Goal: Task Accomplishment & Management: Use online tool/utility

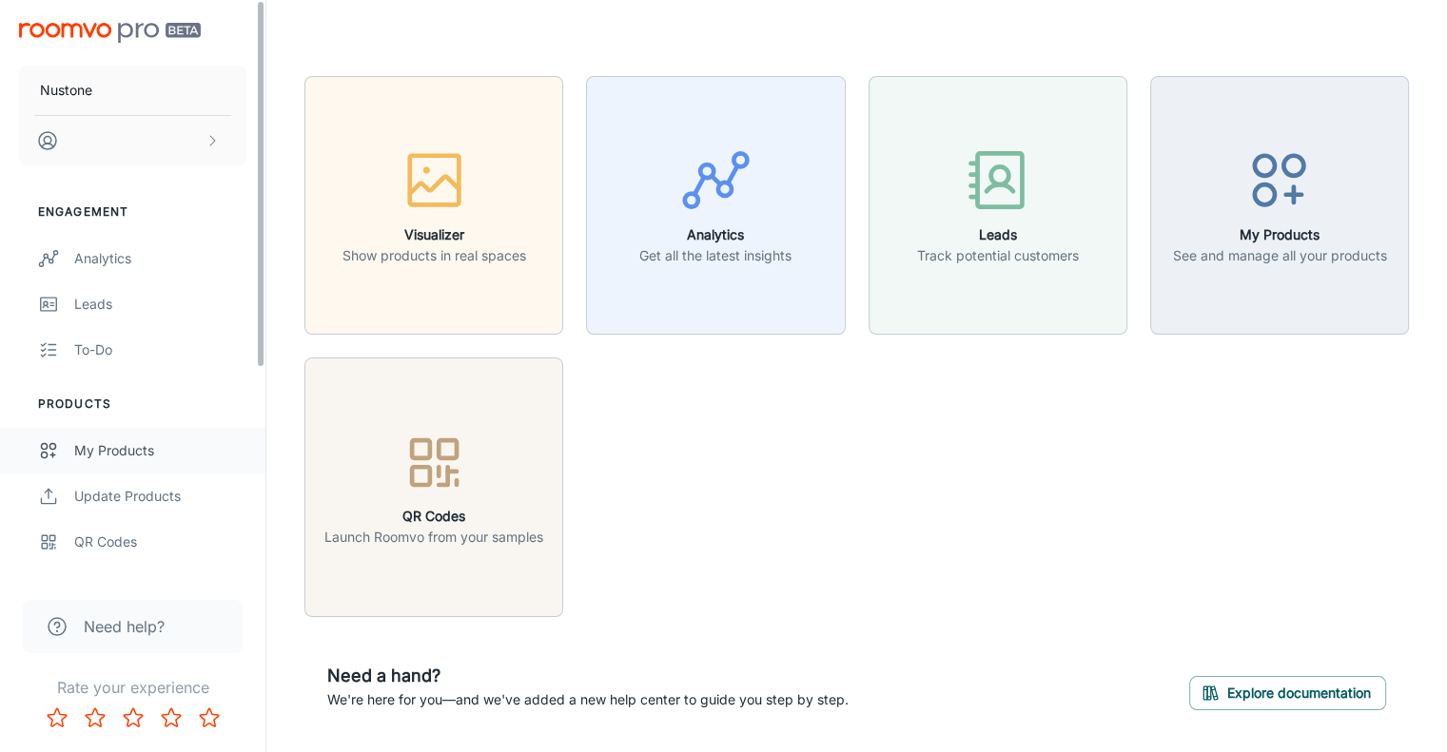
click at [99, 460] on div "My Products" at bounding box center [160, 450] width 172 height 21
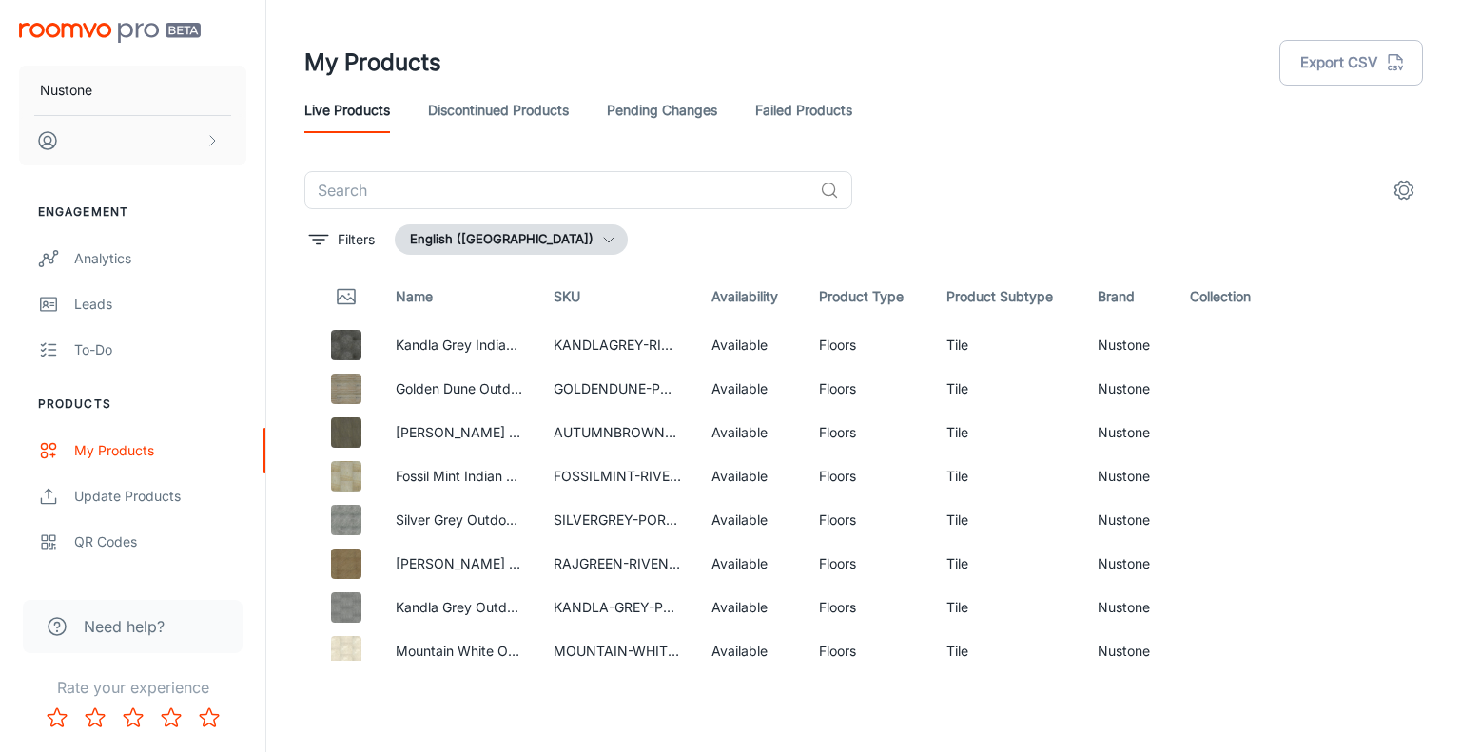
click at [78, 33] on img "scrollable content" at bounding box center [110, 33] width 182 height 20
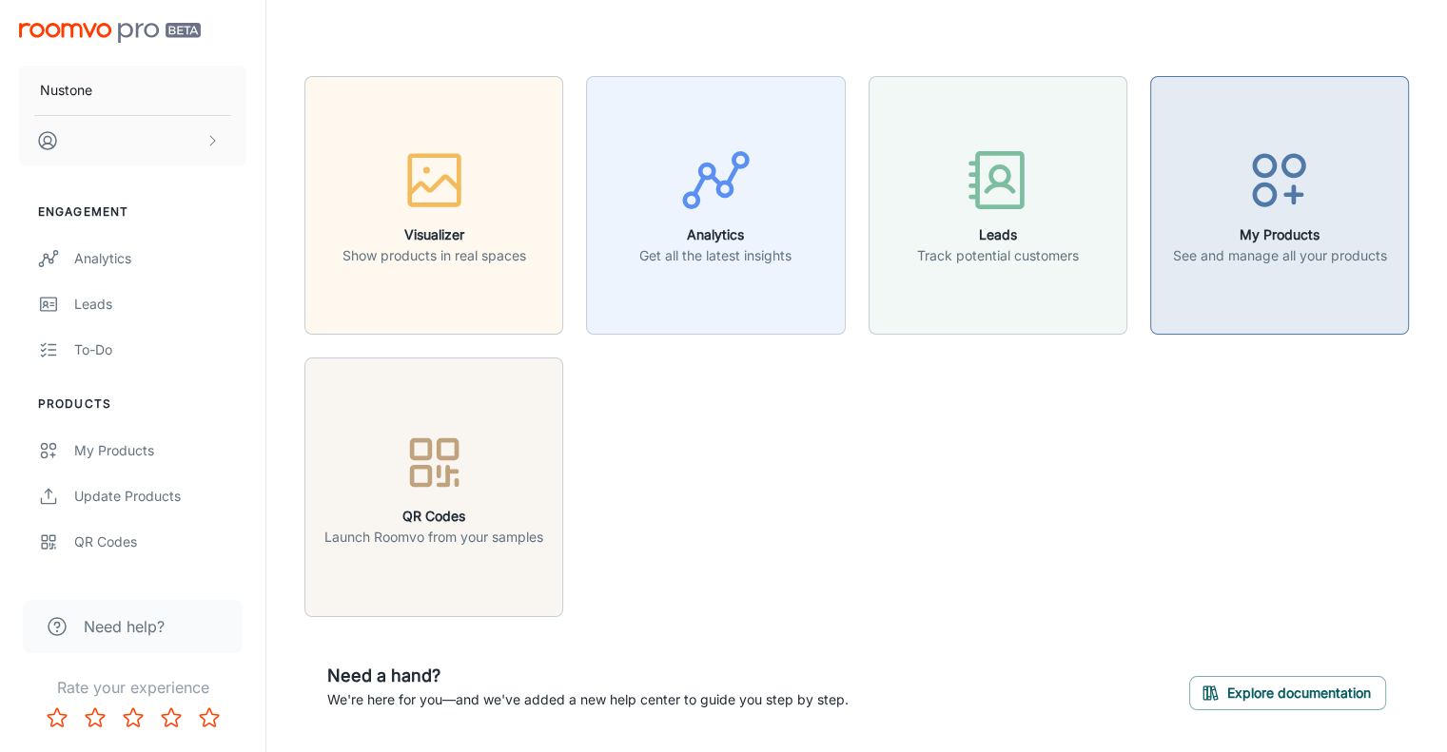
click at [1280, 188] on icon "button" at bounding box center [1278, 180] width 71 height 71
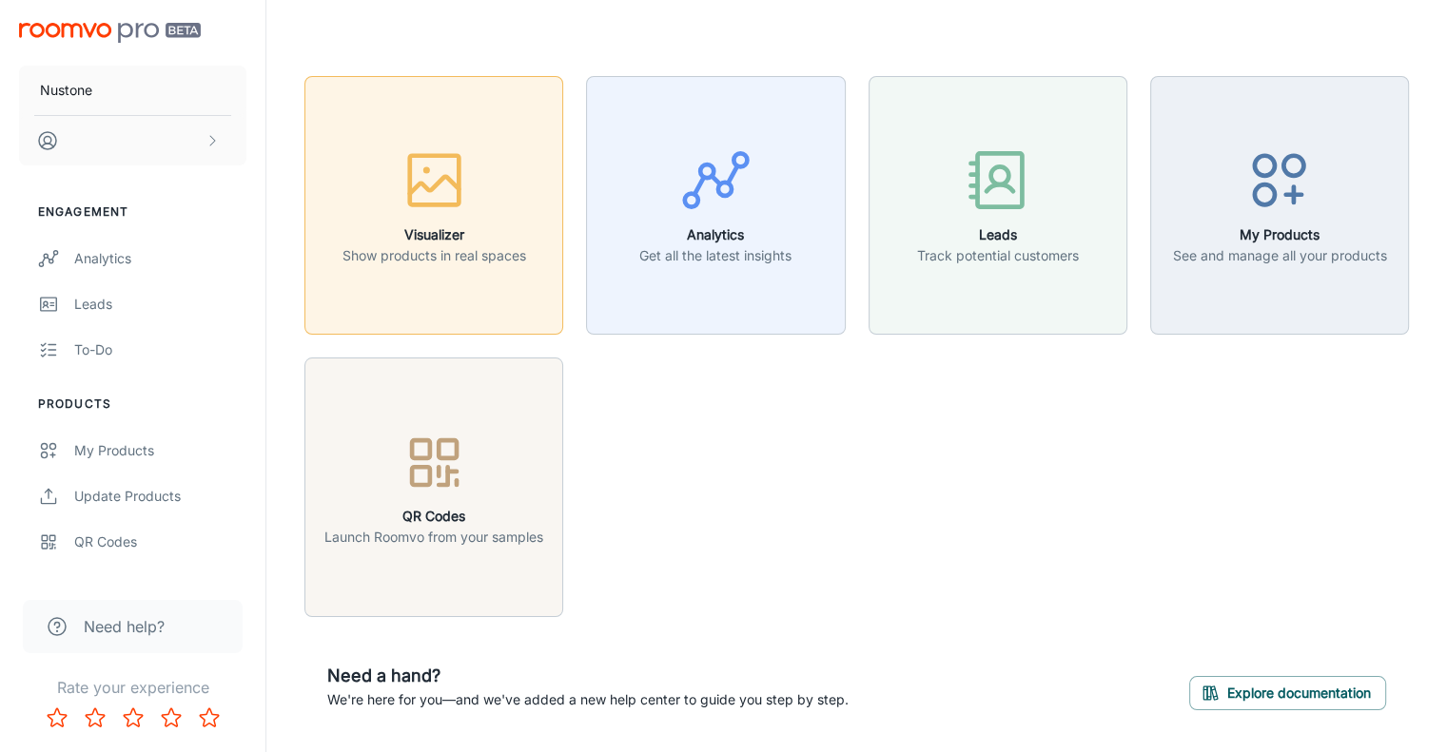
click at [430, 198] on icon "button" at bounding box center [434, 180] width 71 height 71
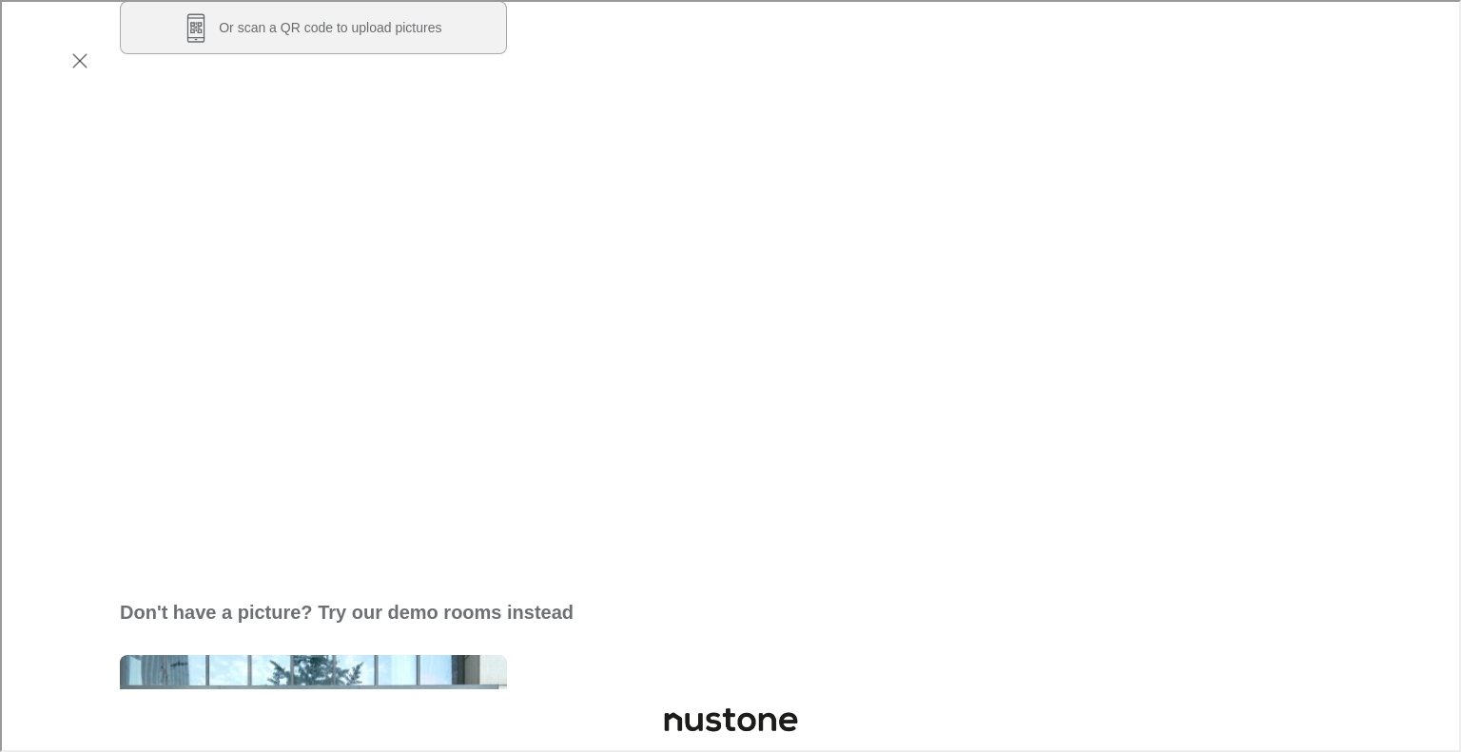
scroll to position [335, 0]
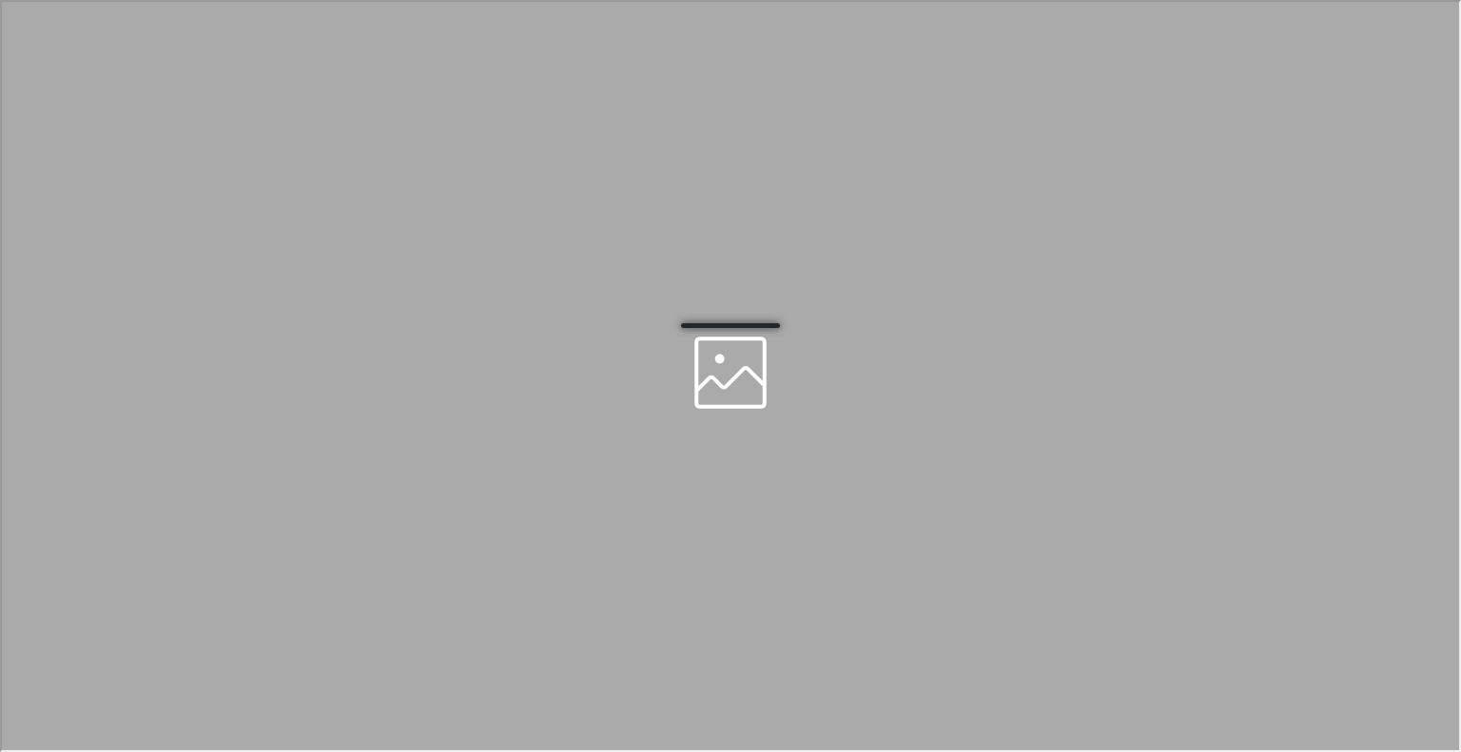
scroll to position [0, 0]
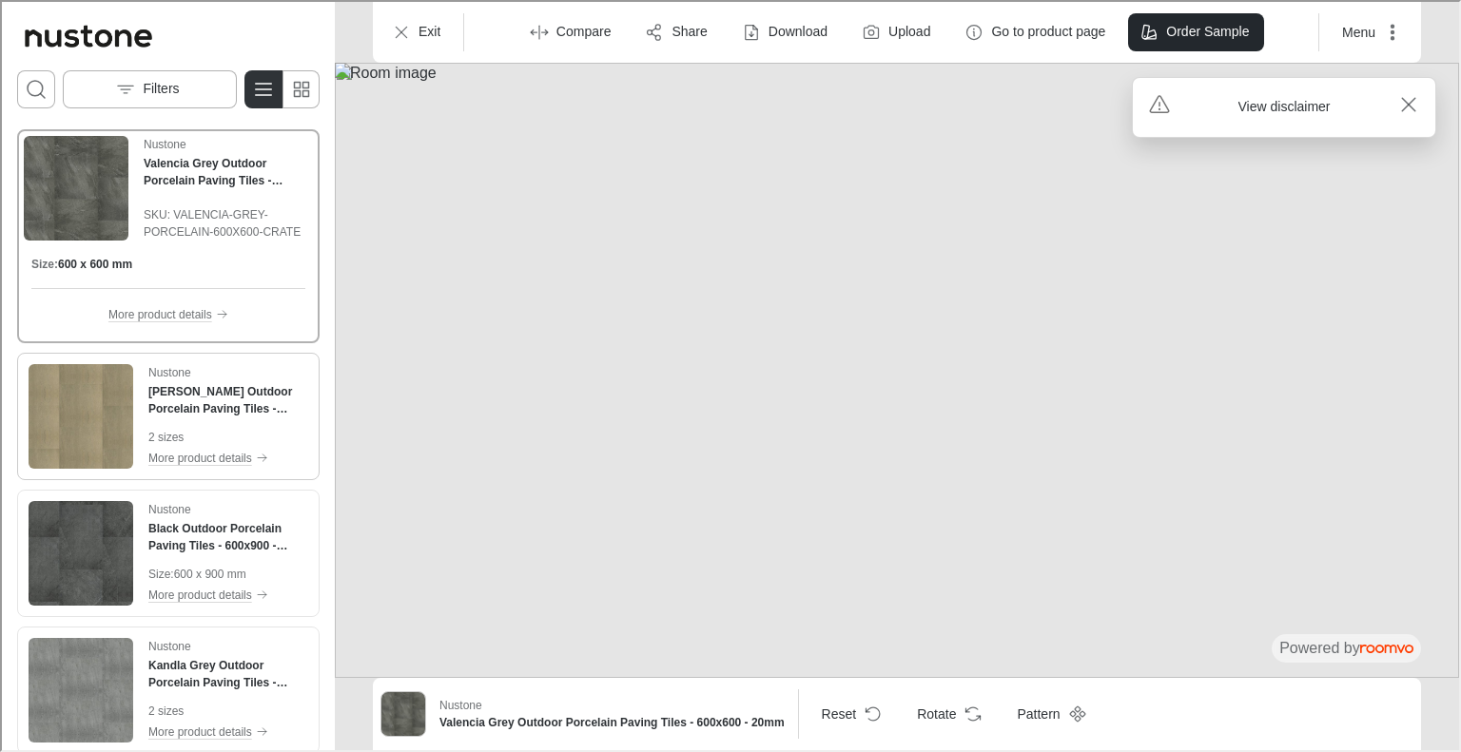
click at [103, 400] on img "See Raj Green Outdoor Porcelain Paving Tiles - 600x600 - 20mm in the room" at bounding box center [79, 414] width 105 height 105
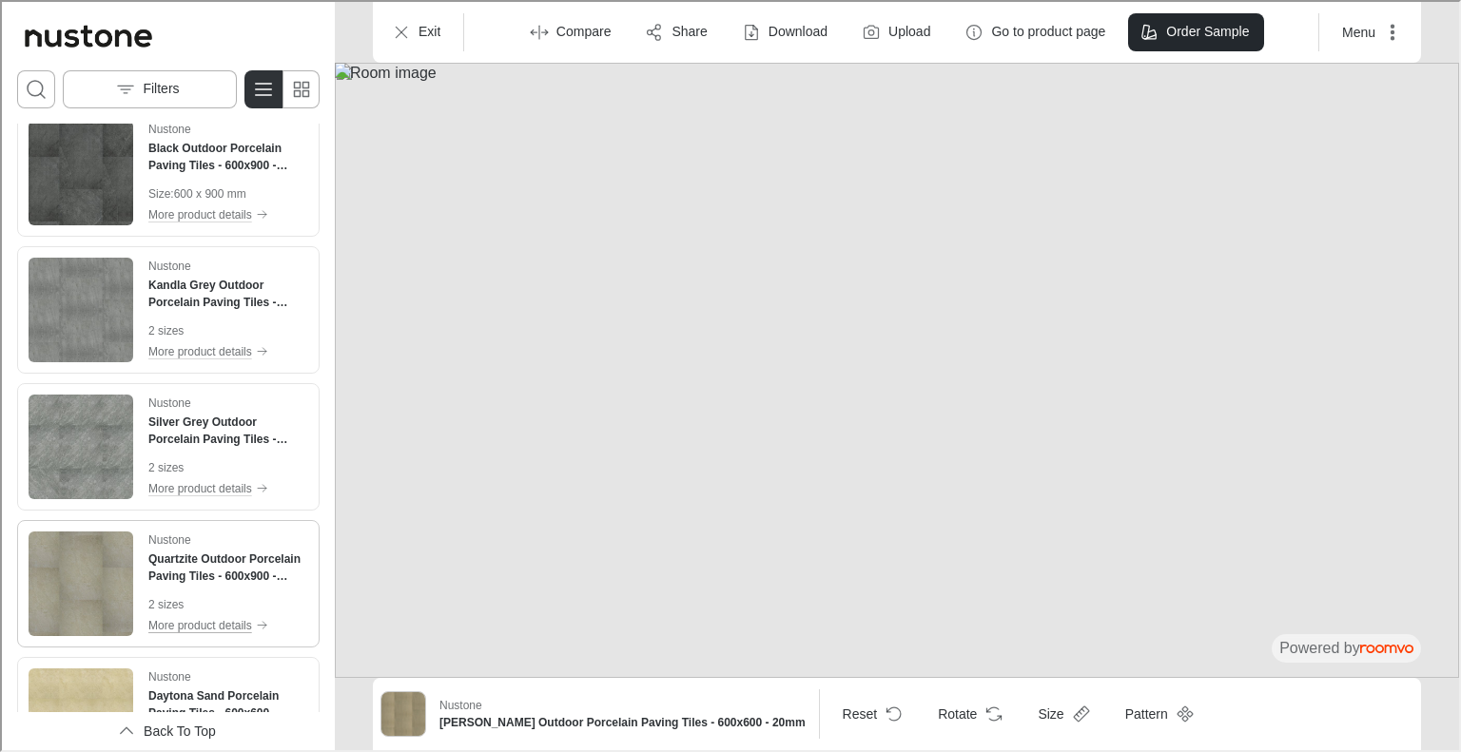
scroll to position [666, 0]
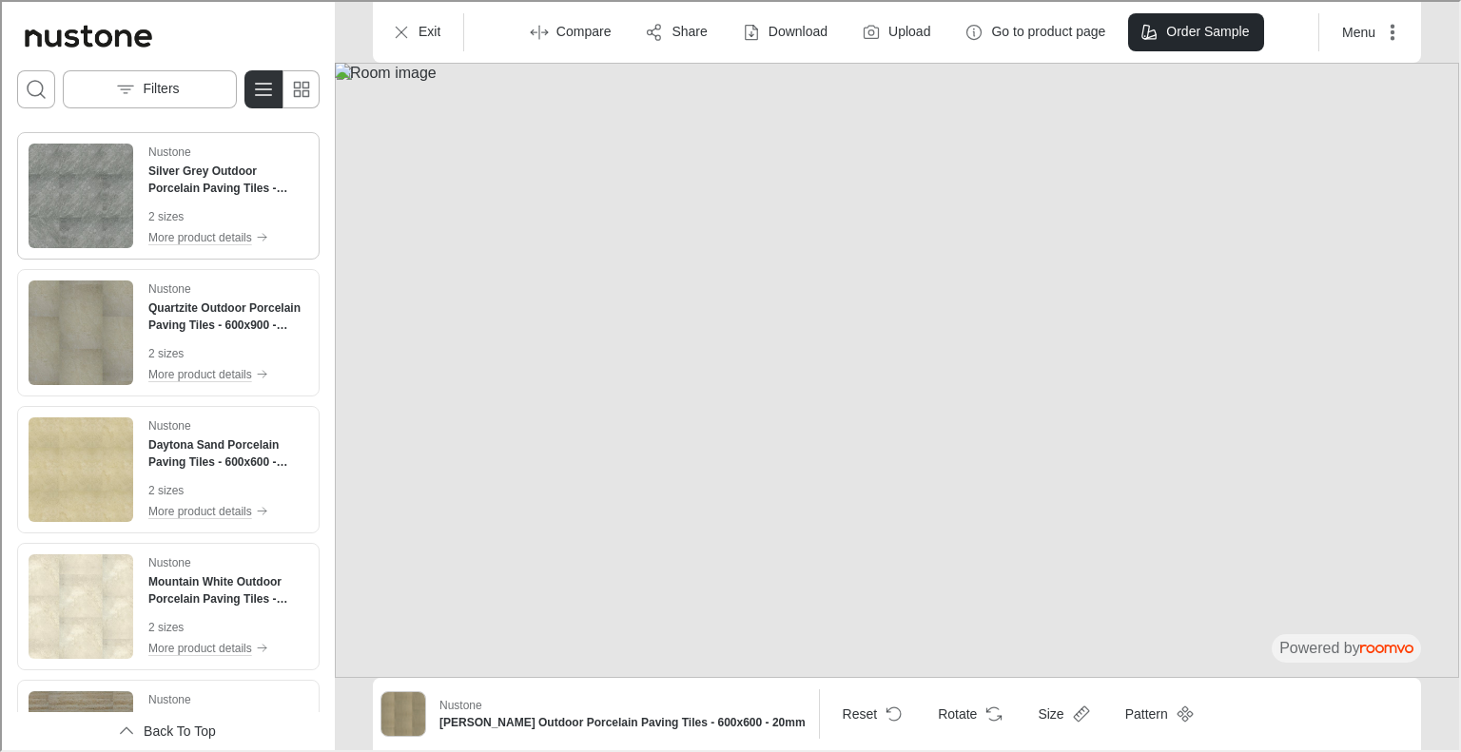
click at [80, 195] on img "See Silver Grey Outdoor Porcelain Paving Tiles - 600x600 - 20mm in the room" at bounding box center [79, 194] width 105 height 105
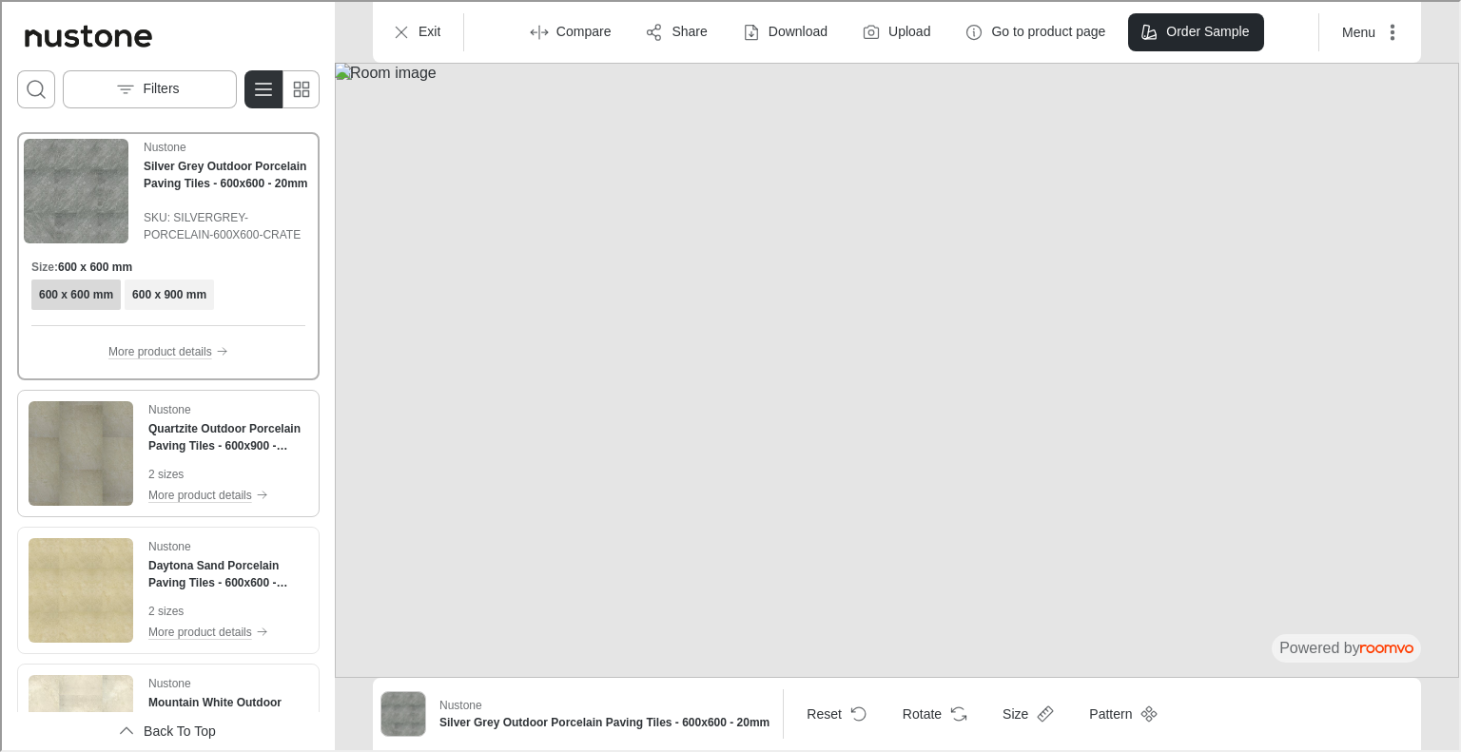
click at [118, 440] on img "See Quartzite Outdoor Porcelain Paving Tiles - 600x900 - 20mm in the room" at bounding box center [79, 452] width 105 height 105
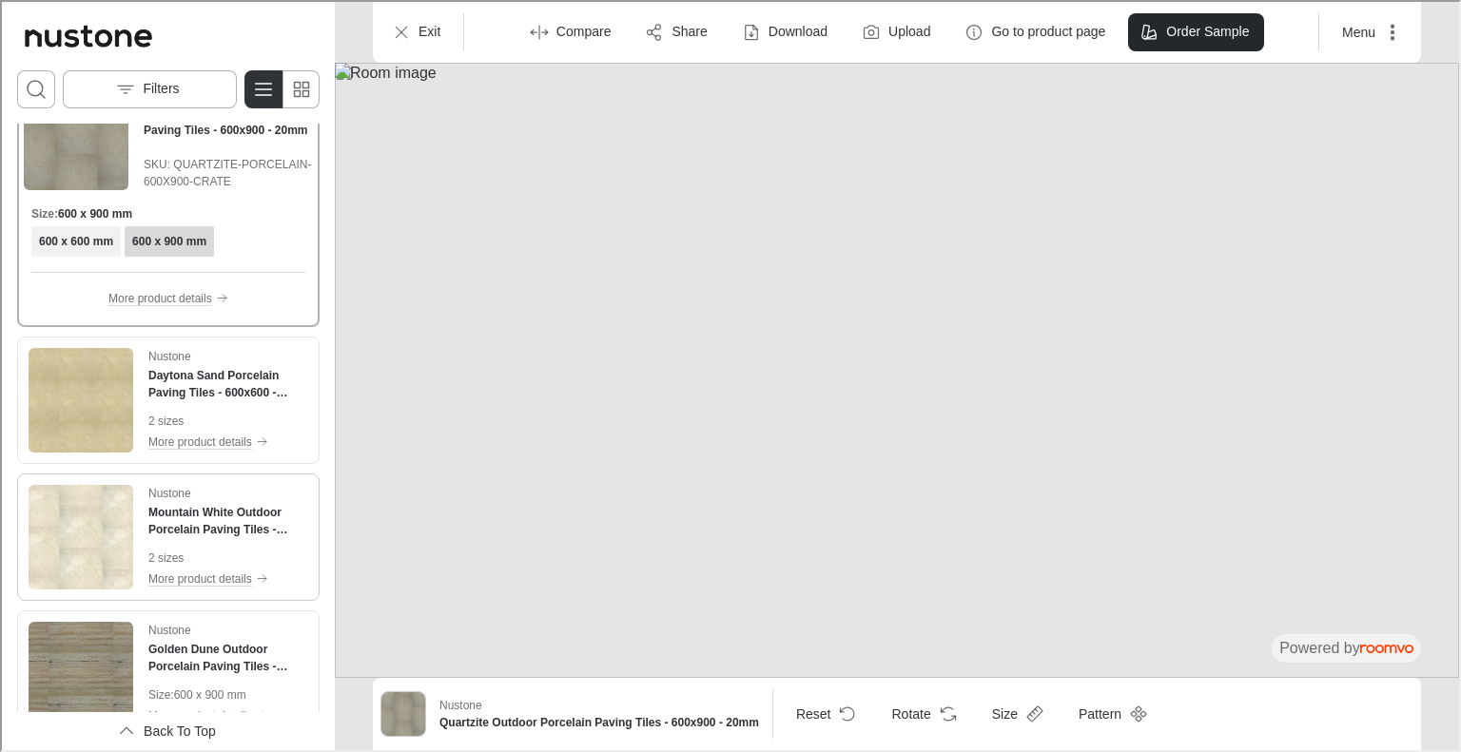
scroll to position [1116, 0]
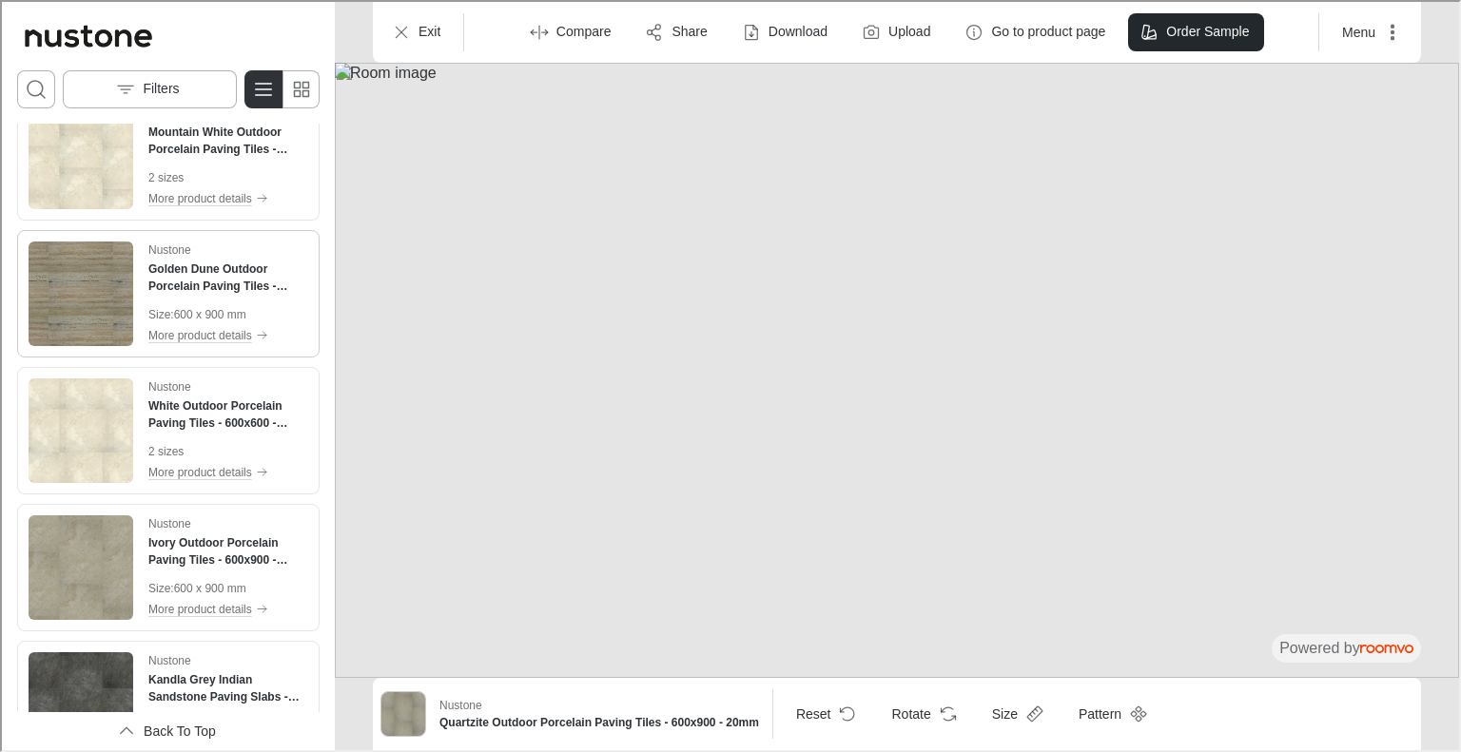
click at [88, 292] on img "See Golden Dune Outdoor Porcelain Paving Tiles - 600x900 - 20mm in the room" at bounding box center [79, 292] width 105 height 105
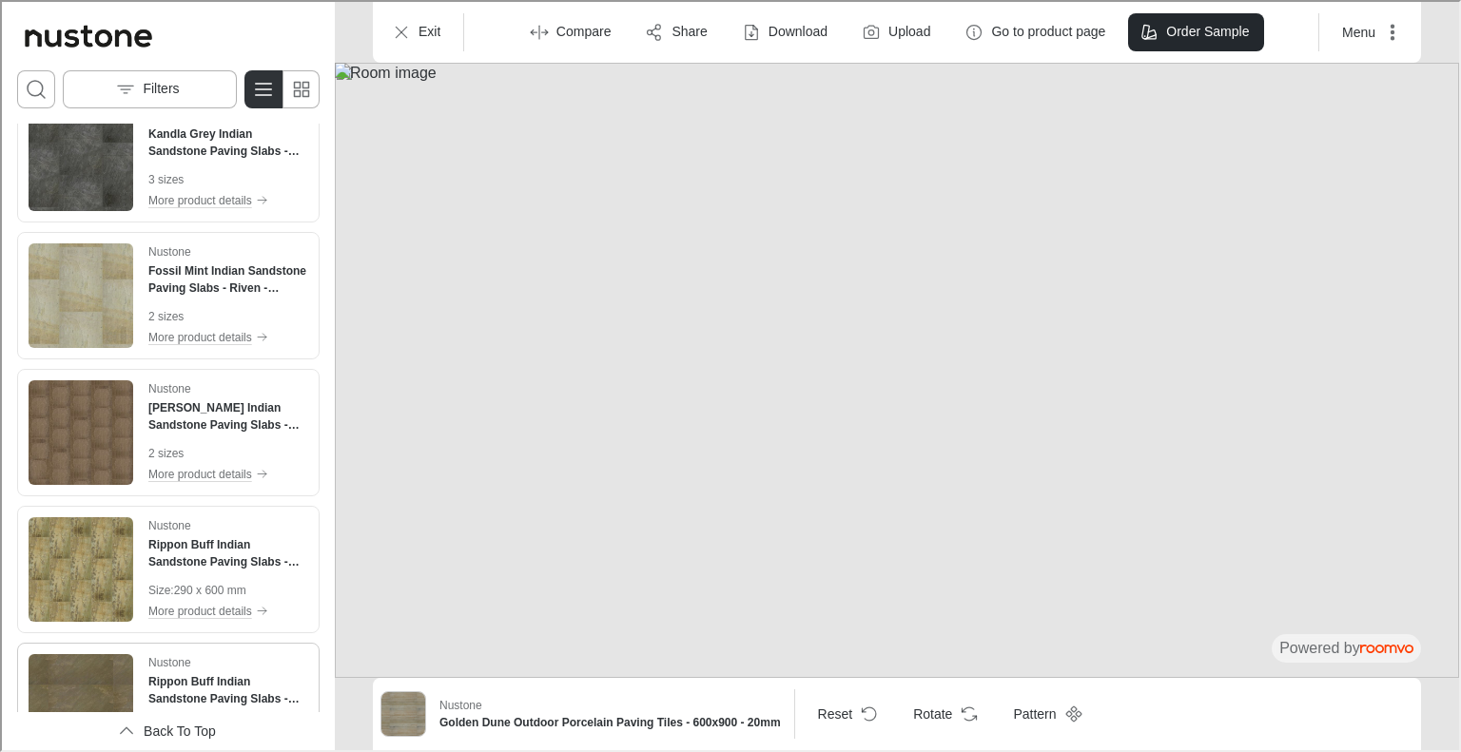
scroll to position [1757, 0]
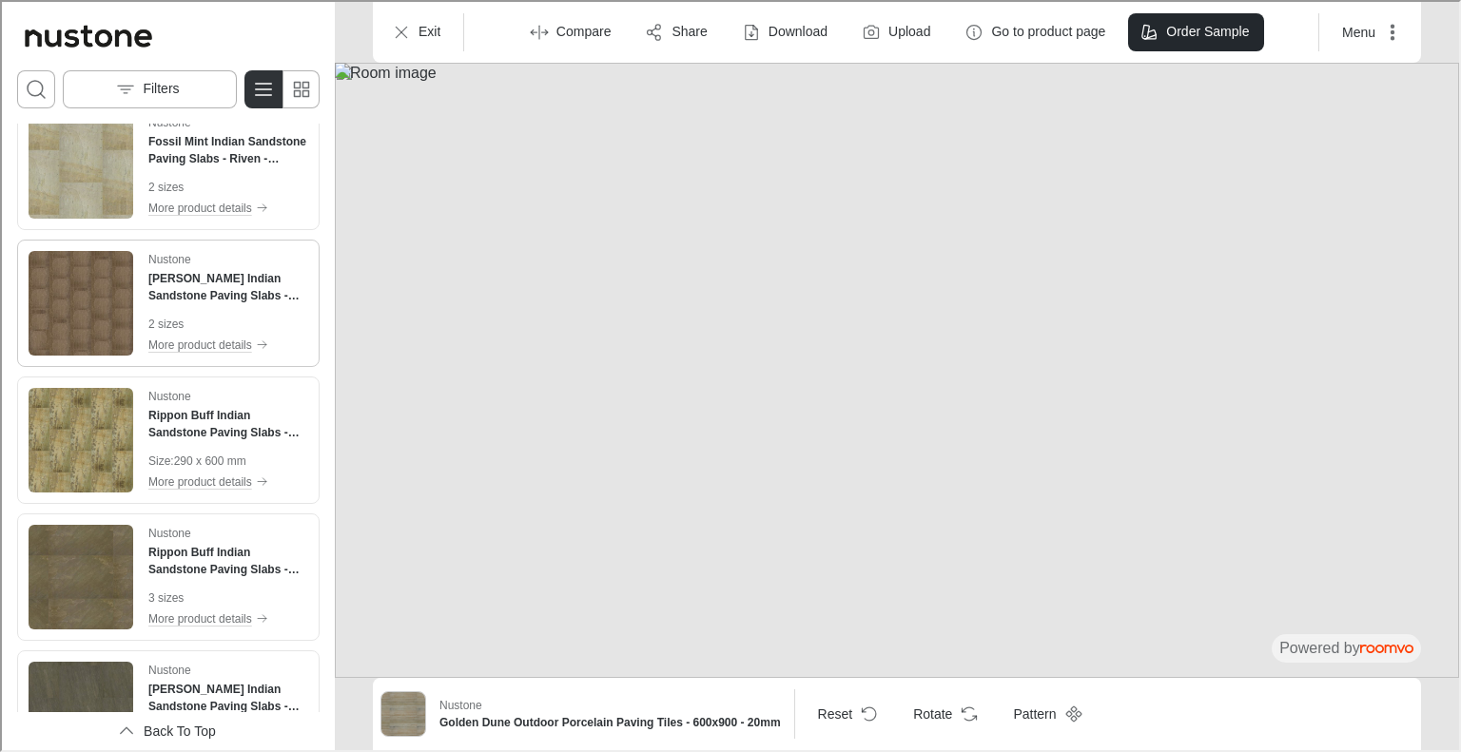
click at [88, 291] on img "See Autumn Brown Indian Sandstone Paving Slabs - Riven - 290x290 - 22mm in the …" at bounding box center [79, 301] width 105 height 105
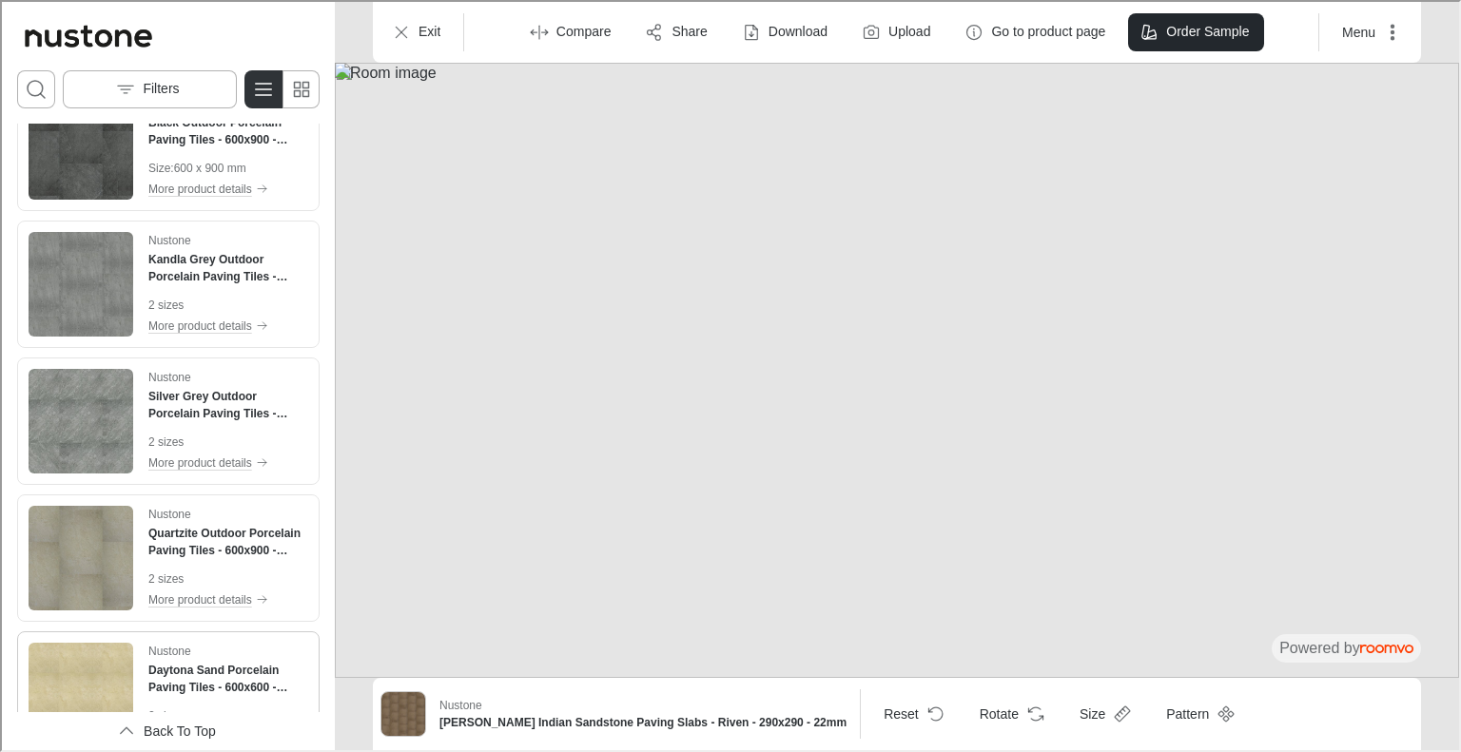
scroll to position [0, 0]
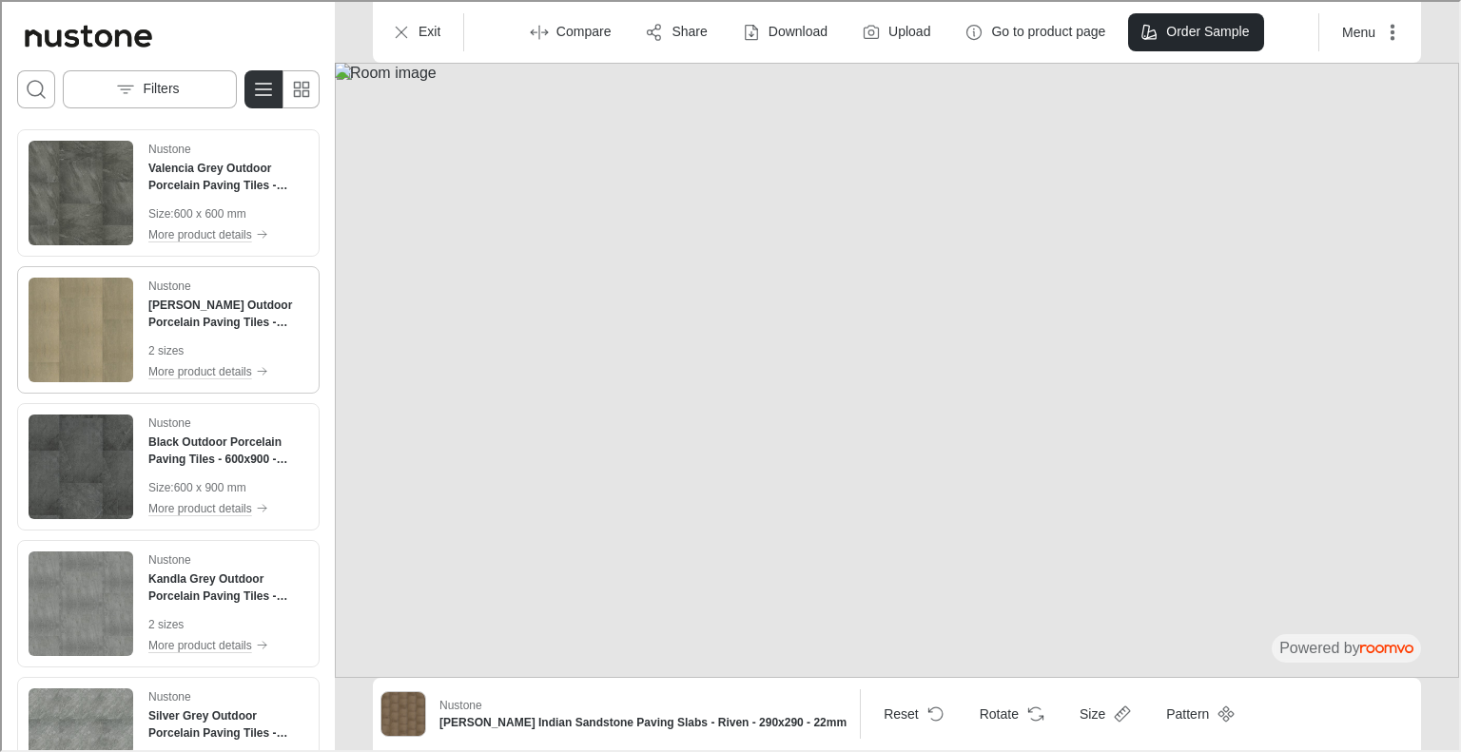
click at [85, 319] on img "See Raj Green Outdoor Porcelain Paving Tiles - 600x600 - 20mm in the room" at bounding box center [79, 328] width 105 height 105
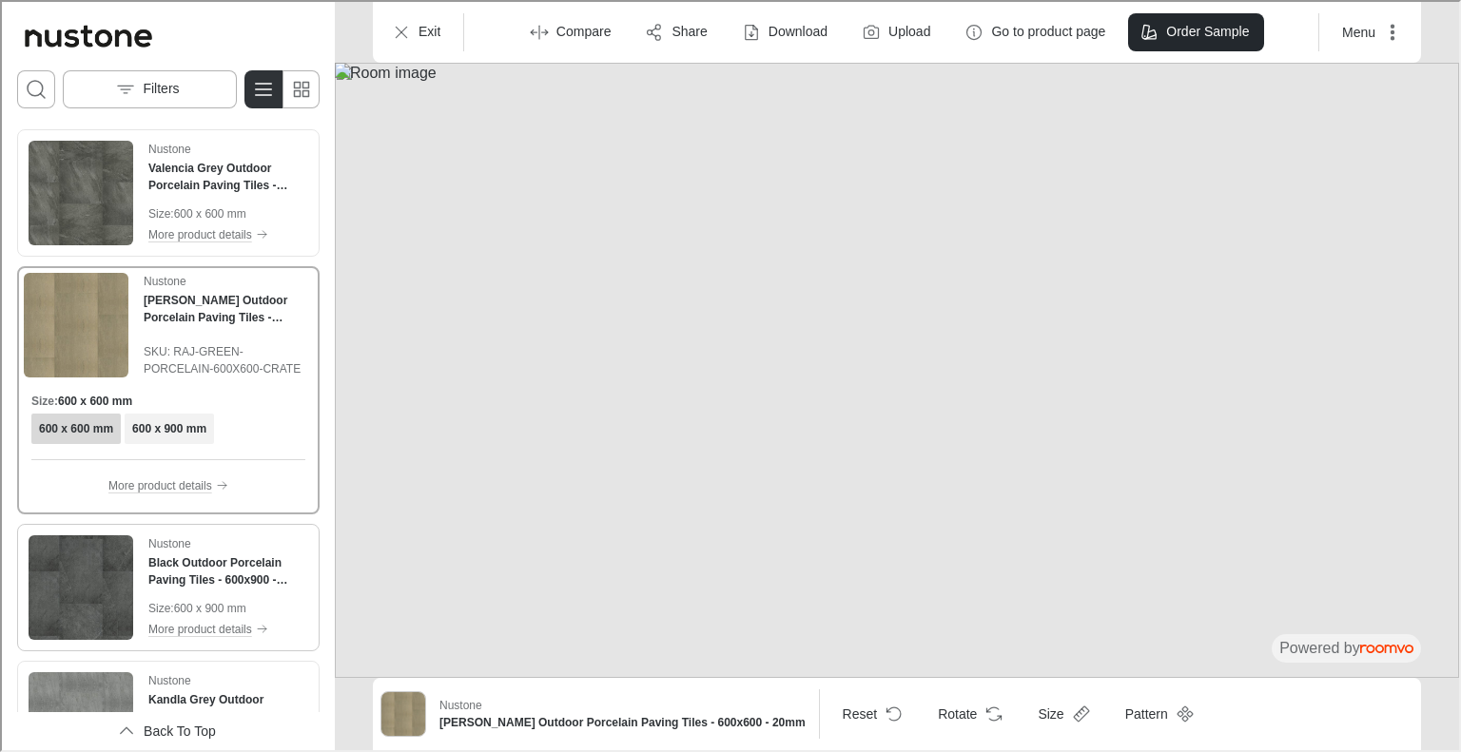
scroll to position [380, 0]
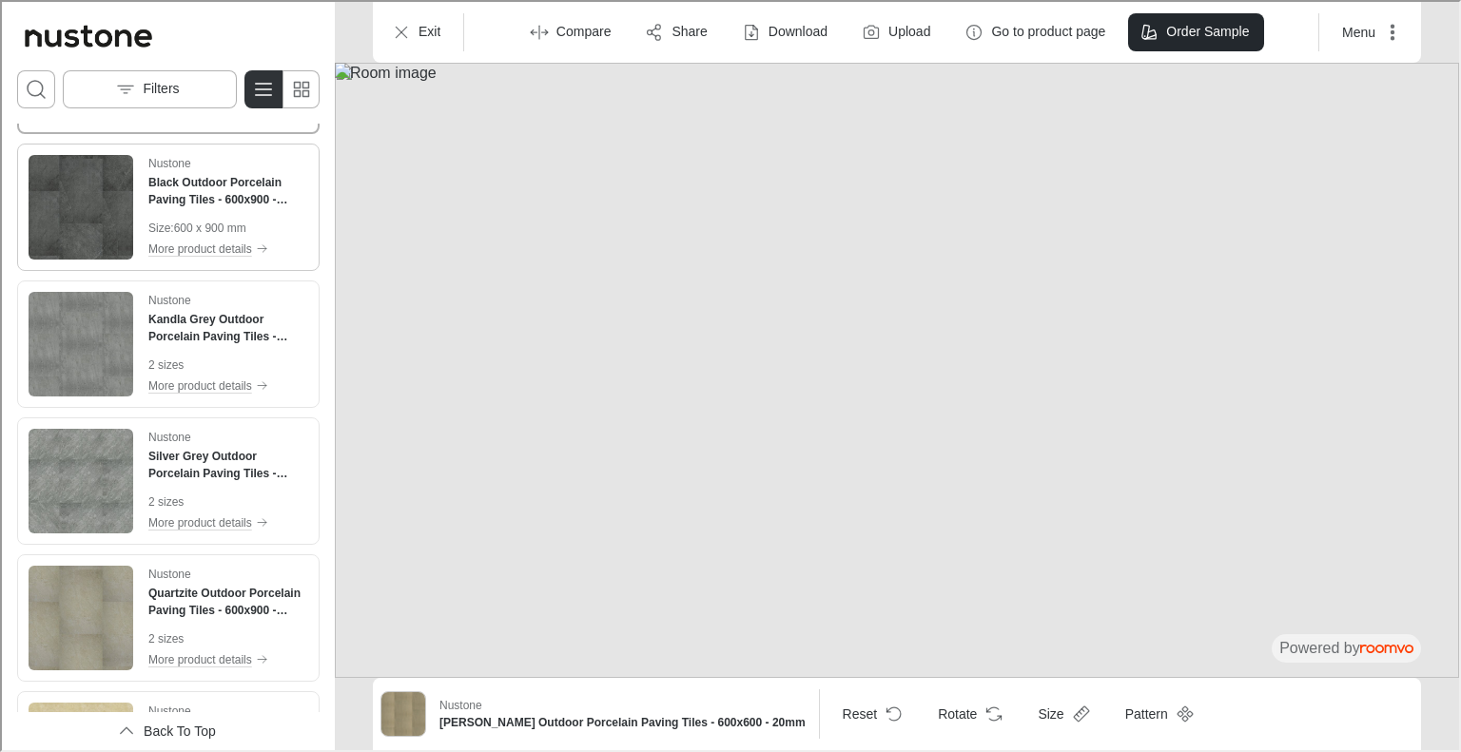
click at [85, 197] on img "See Black Outdoor Porcelain Paving Tiles - 600x900 - 20mm in the room" at bounding box center [79, 205] width 105 height 105
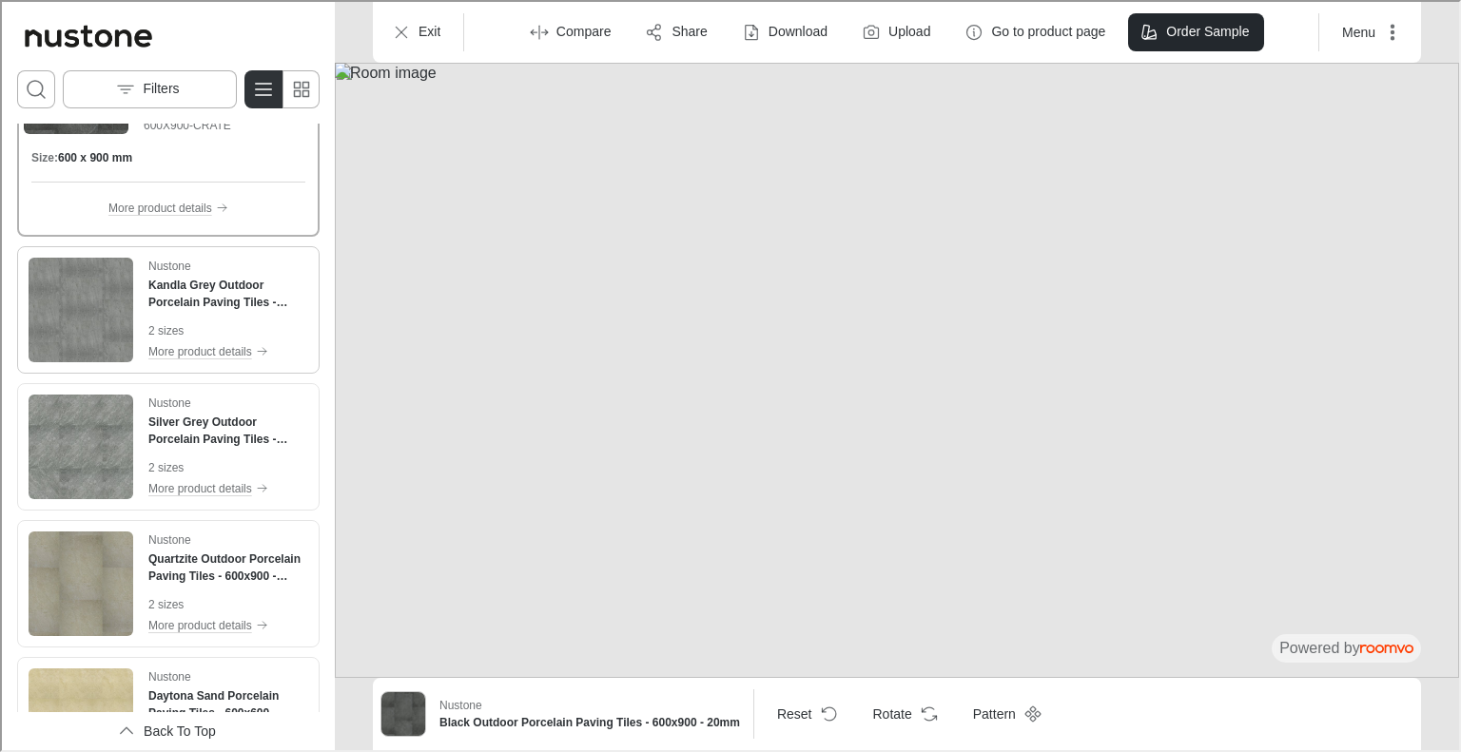
click at [166, 325] on p "2 sizes" at bounding box center [226, 329] width 160 height 17
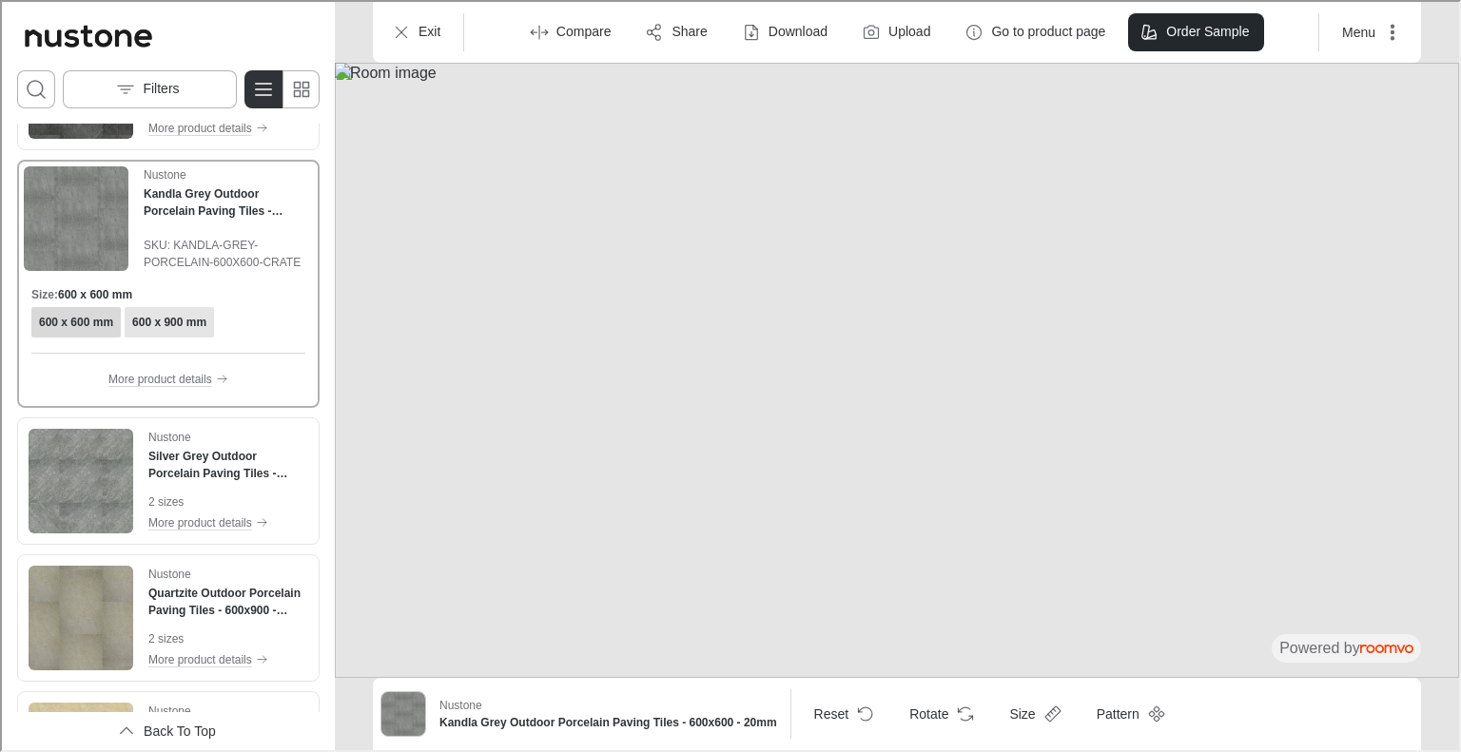
click at [173, 319] on h6 "600 x 900 mm" at bounding box center [167, 320] width 74 height 17
